Goal: Transaction & Acquisition: Obtain resource

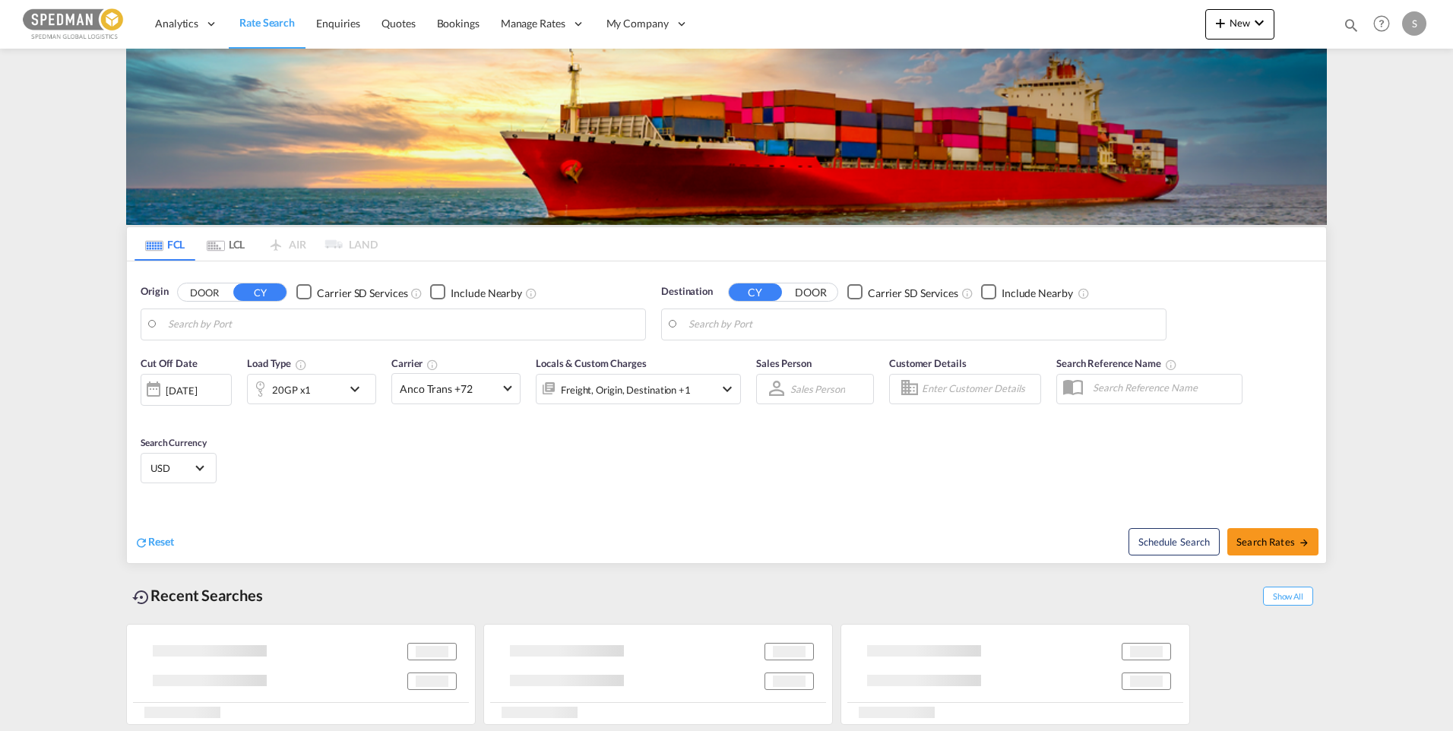
type input "Norrkoping, SENRK"
type input "[GEOGRAPHIC_DATA] (ex [GEOGRAPHIC_DATA]), INMAA"
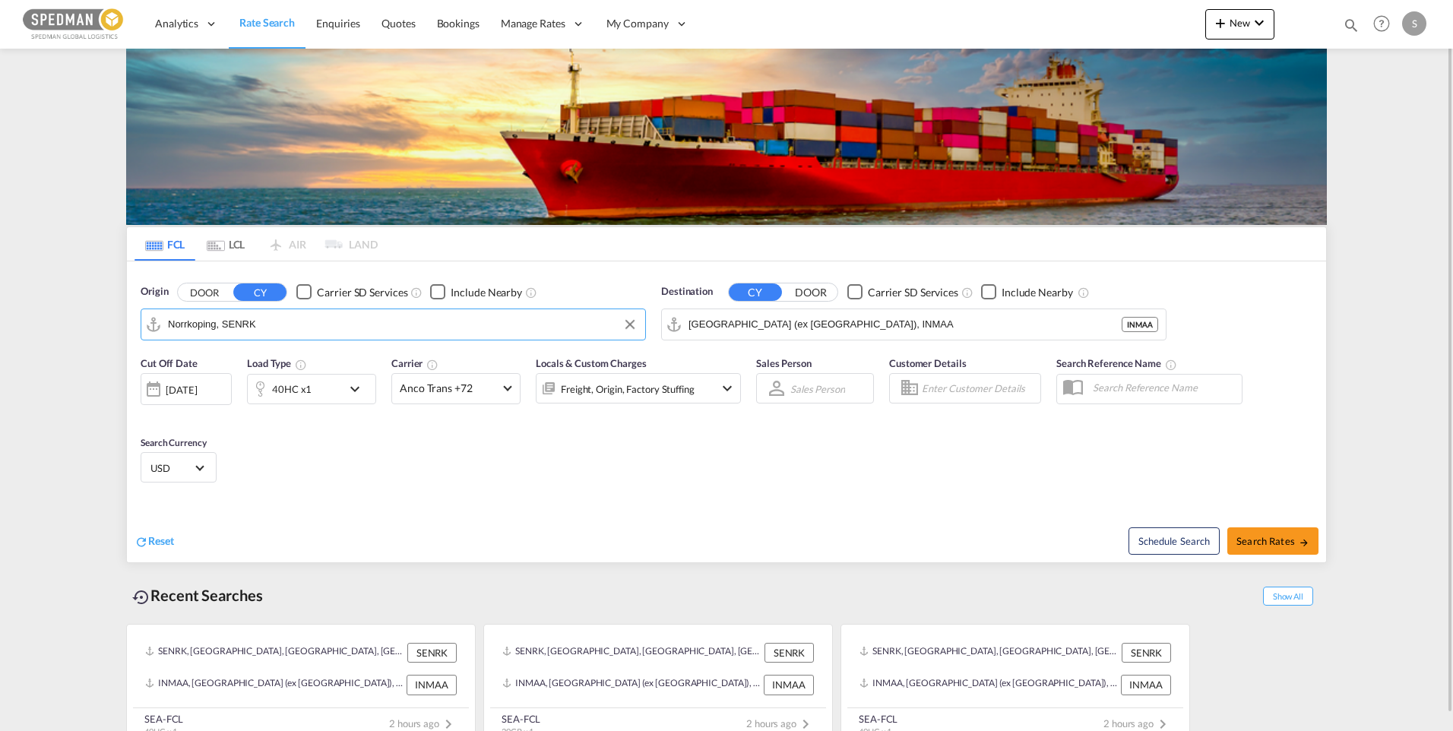
drag, startPoint x: 308, startPoint y: 328, endPoint x: 164, endPoint y: 322, distance: 143.8
click at [164, 322] on md-input-container "Norrkoping, SENRK" at bounding box center [393, 324] width 504 height 30
drag, startPoint x: 242, startPoint y: 318, endPoint x: 125, endPoint y: 306, distance: 118.4
click at [125, 306] on div "FCL LCL AIR LAND FCL LCL AIR LAND Origin DOOR CY Carrier SD Services Include Ne…" at bounding box center [727, 398] width 1216 height 699
drag, startPoint x: 179, startPoint y: 325, endPoint x: 245, endPoint y: 337, distance: 66.4
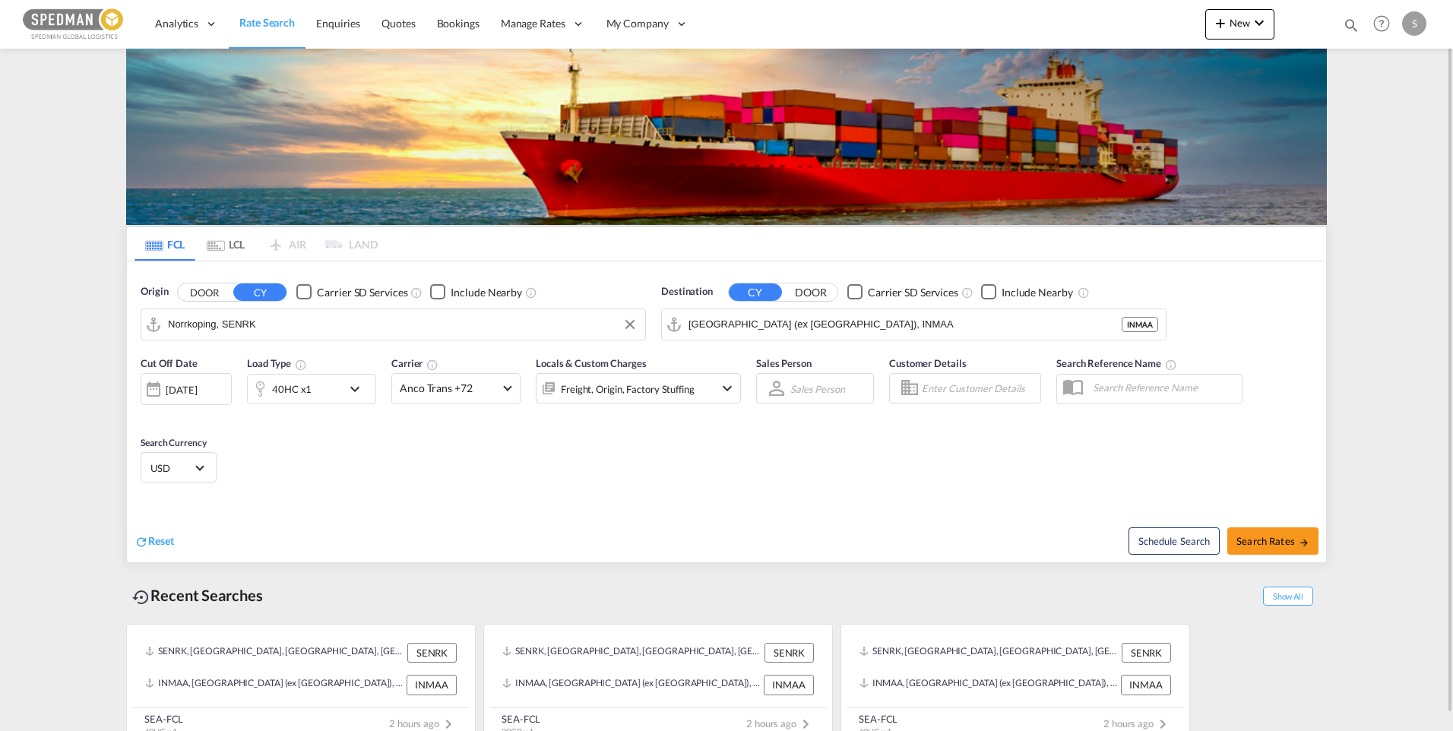
click at [212, 335] on md-input-container "Norrkoping, SENRK" at bounding box center [393, 324] width 504 height 30
drag, startPoint x: 241, startPoint y: 324, endPoint x: 154, endPoint y: 318, distance: 87.6
click at [154, 318] on md-input-container "Norrkoping, SENRK" at bounding box center [393, 324] width 504 height 30
drag, startPoint x: 293, startPoint y: 330, endPoint x: 138, endPoint y: 322, distance: 154.5
click at [138, 322] on div "Origin DOOR CY Carrier SD Services Include Nearby Norrkoping, SENRK SENRK" at bounding box center [393, 312] width 521 height 71
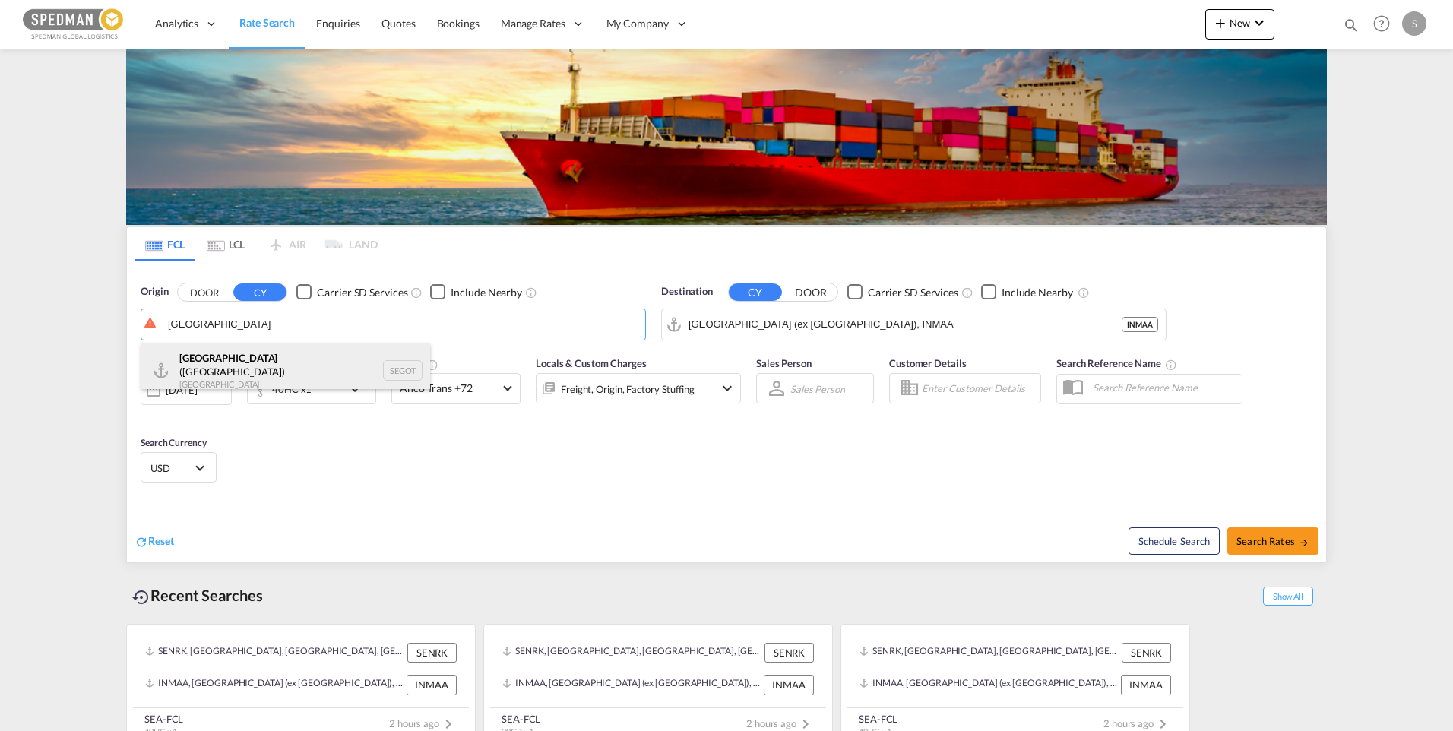
click at [253, 362] on div "[GEOGRAPHIC_DATA] ([GEOGRAPHIC_DATA]) [GEOGRAPHIC_DATA] SEGOT" at bounding box center [285, 371] width 289 height 55
type input "[GEOGRAPHIC_DATA] ([GEOGRAPHIC_DATA]), [GEOGRAPHIC_DATA]"
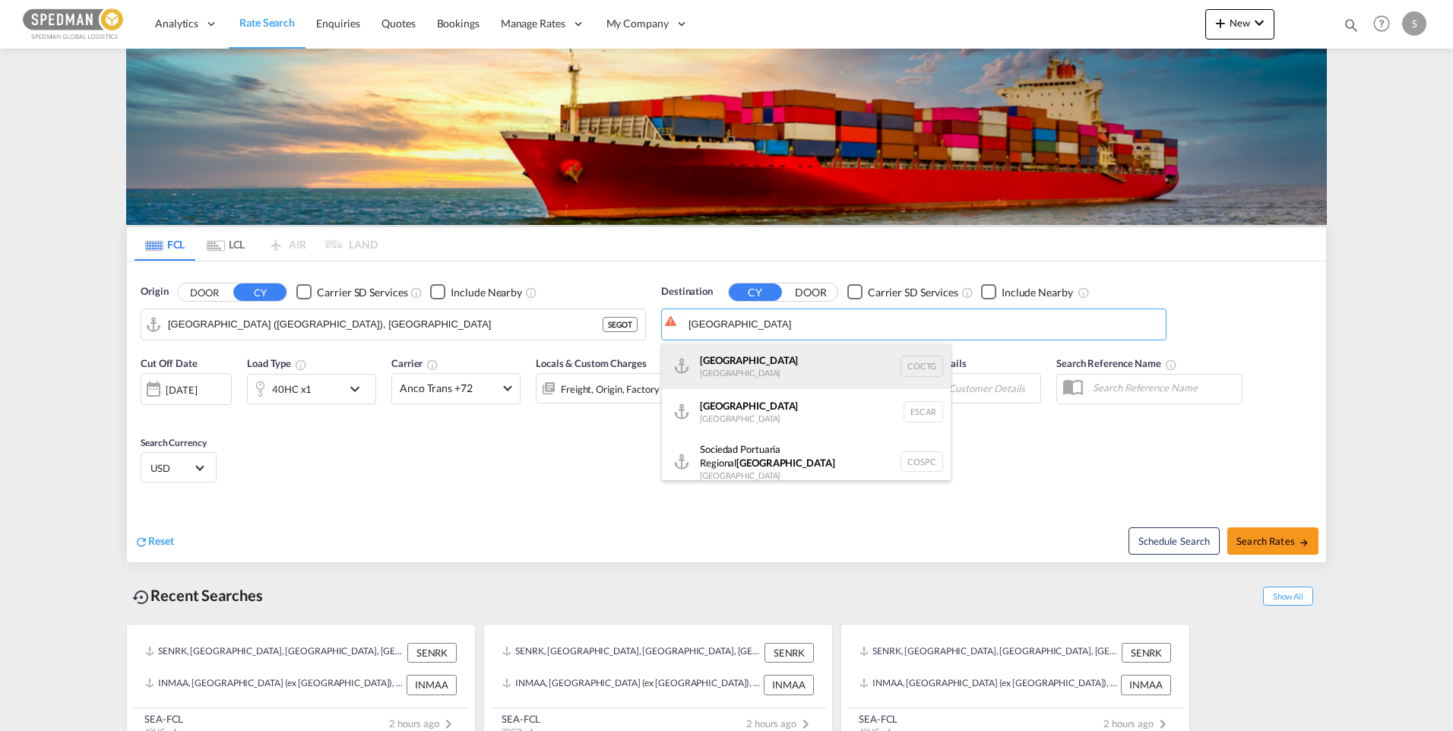
click at [778, 357] on div "[GEOGRAPHIC_DATA] [GEOGRAPHIC_DATA] COCTG" at bounding box center [806, 367] width 289 height 46
type input "[GEOGRAPHIC_DATA], COCTG"
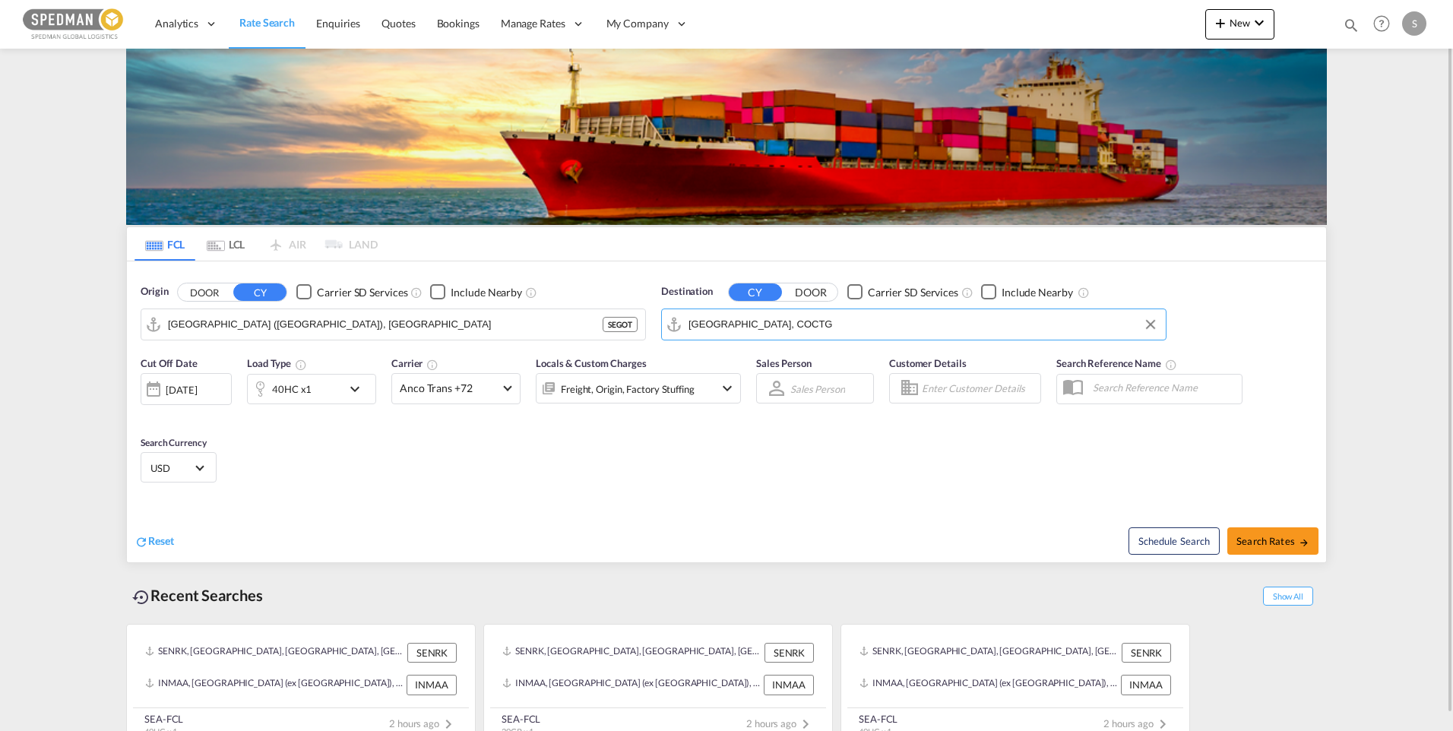
click at [197, 394] on div "[DATE]" at bounding box center [181, 390] width 31 height 14
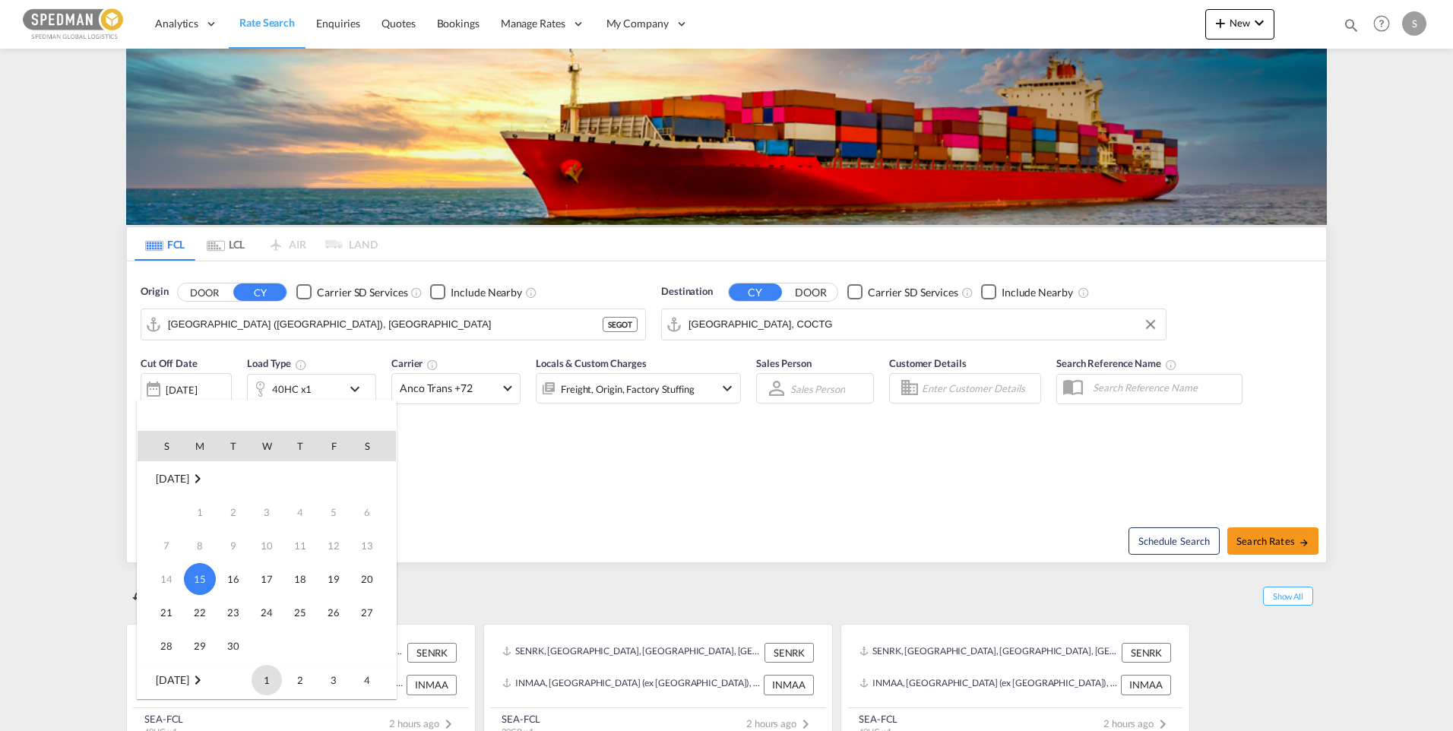
click at [268, 675] on span "1" at bounding box center [267, 680] width 30 height 30
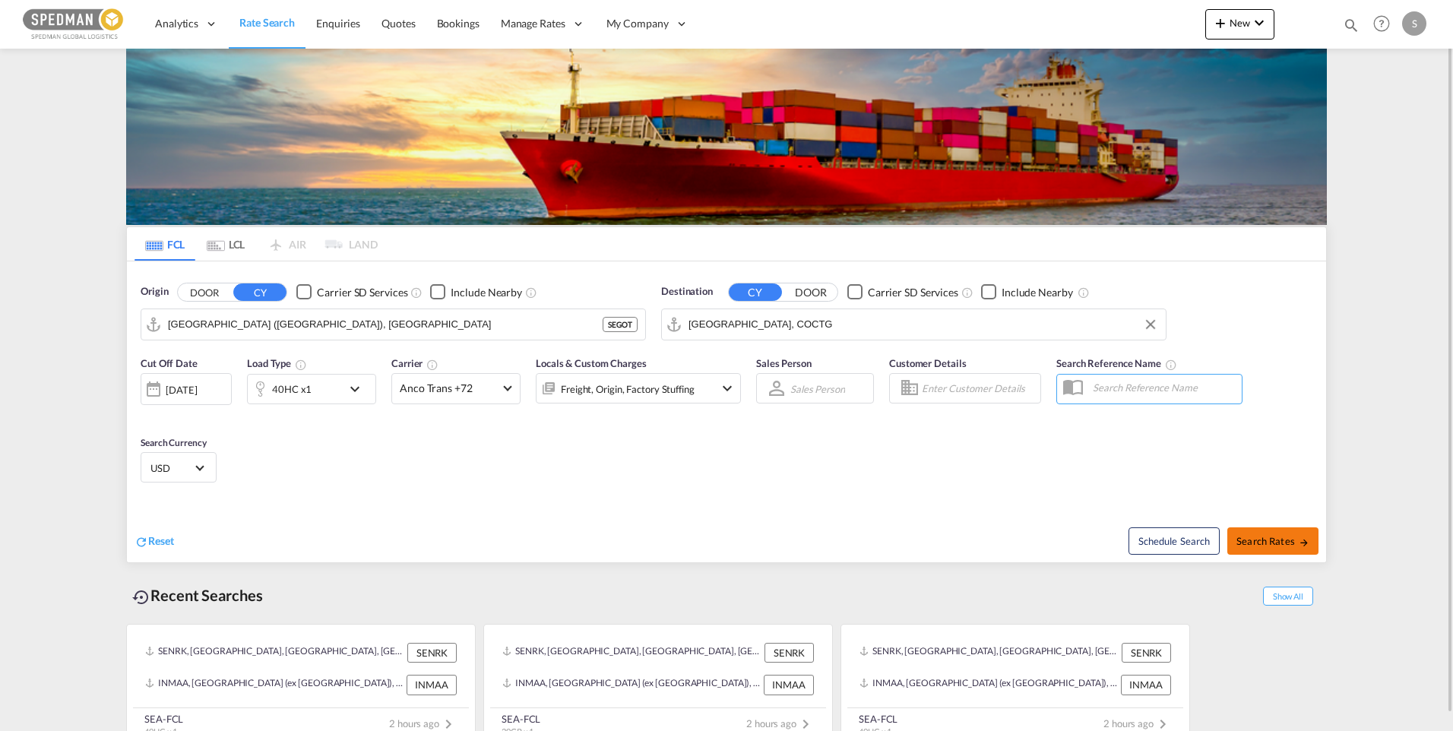
click at [1275, 547] on button "Search Rates" at bounding box center [1273, 541] width 91 height 27
type input "SEGOT to COCTG / [DATE]"
